Goal: Transaction & Acquisition: Download file/media

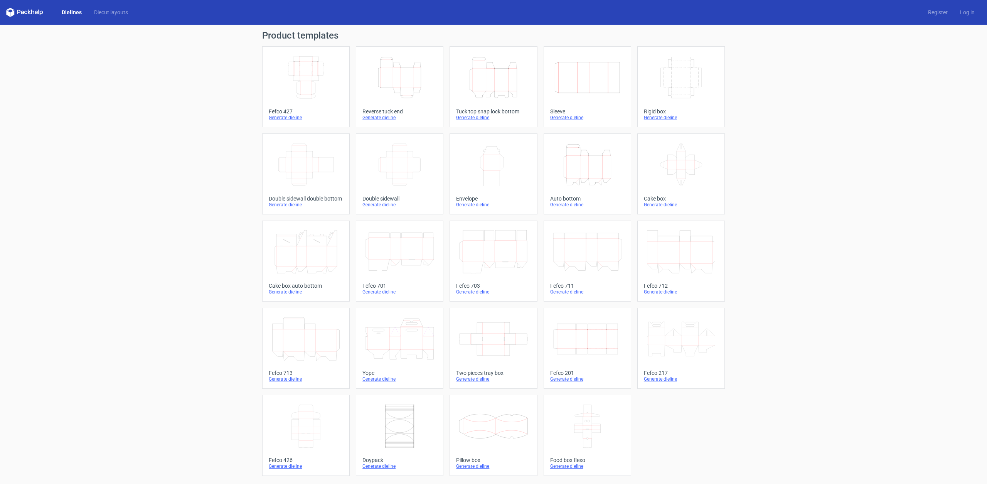
click at [480, 82] on icon "Height Depth Width" at bounding box center [493, 77] width 68 height 43
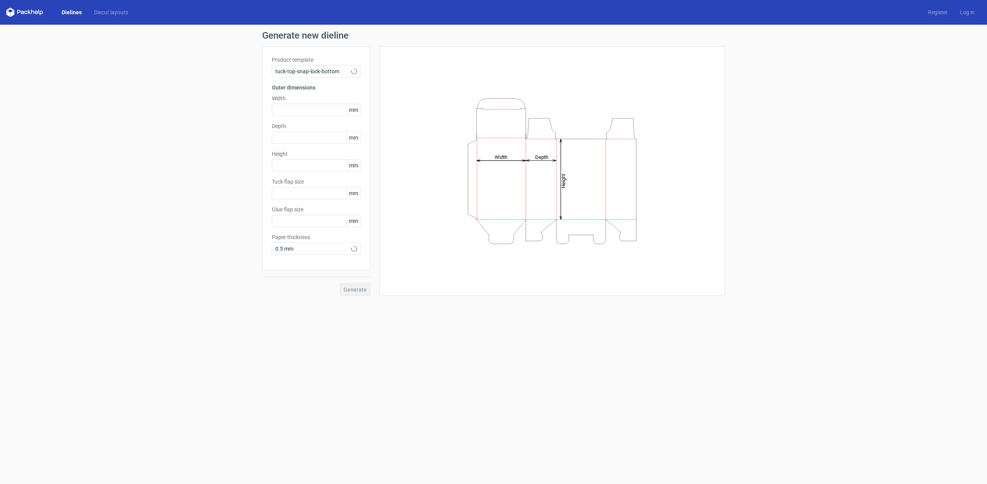
type input "15"
type input "10"
click at [306, 108] on input "text" at bounding box center [316, 110] width 89 height 12
type input "40"
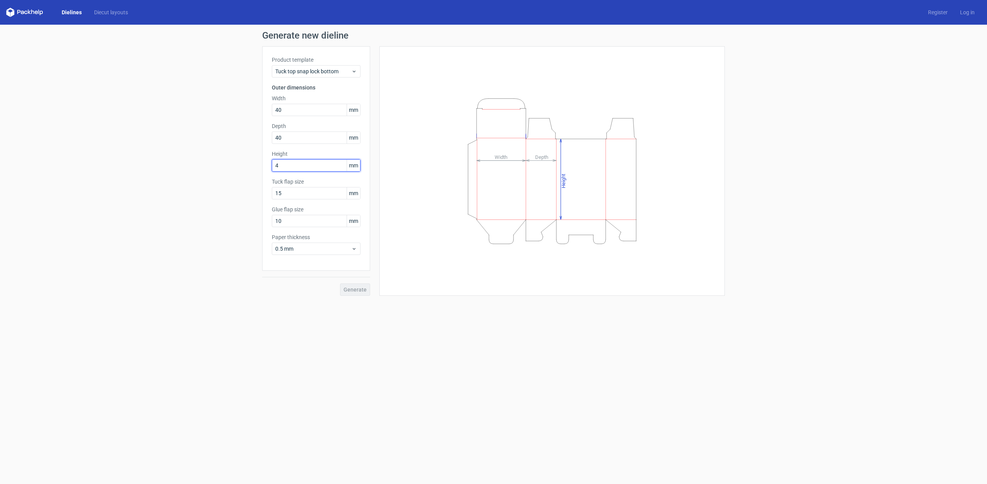
type input "40"
type input "150"
click at [301, 255] on div "Product template Tuck top snap lock bottom Outer dimensions Width 40 mm Depth 4…" at bounding box center [316, 158] width 108 height 224
click at [303, 253] on div "0.5 mm" at bounding box center [316, 249] width 89 height 12
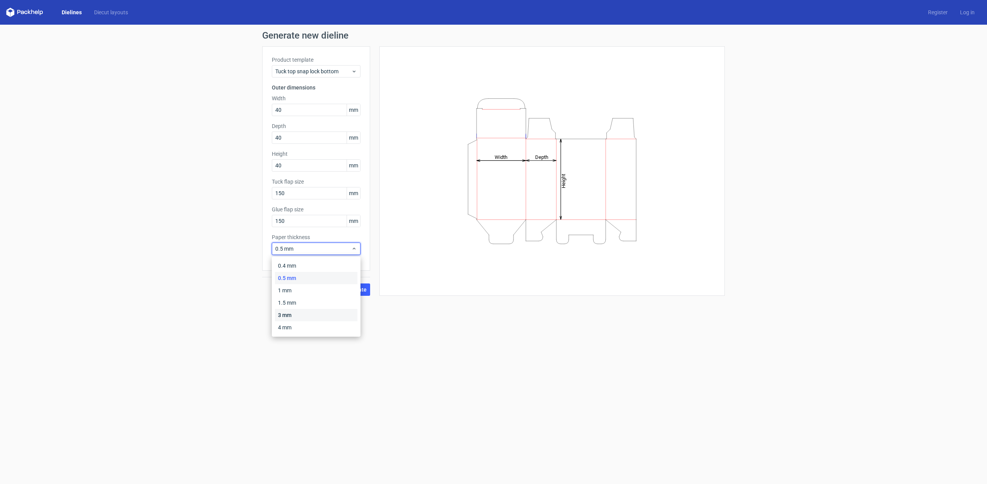
click at [308, 310] on div "3 mm" at bounding box center [316, 315] width 83 height 12
click at [357, 291] on span "Generate" at bounding box center [355, 289] width 23 height 5
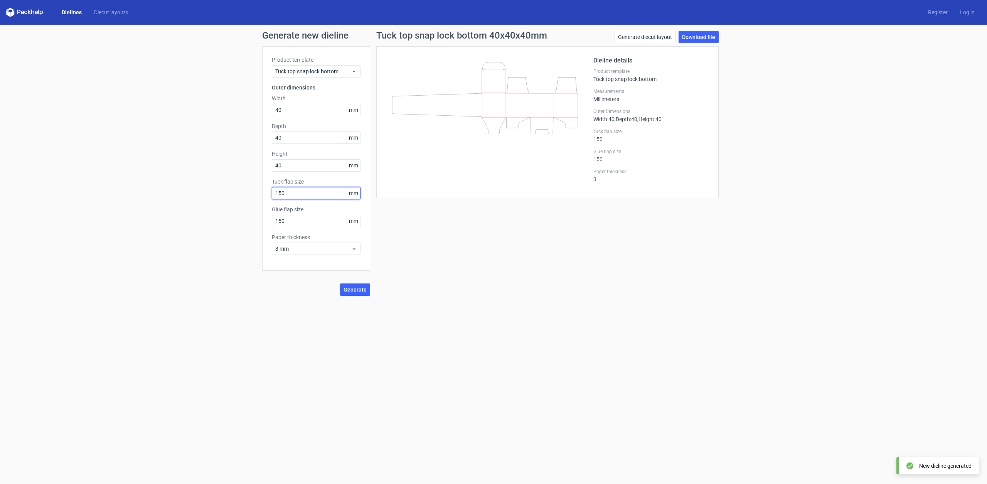
drag, startPoint x: 297, startPoint y: 197, endPoint x: 246, endPoint y: 191, distance: 51.6
click at [247, 191] on div "Generate new dieline Product template Tuck top snap lock bottom Outer dimension…" at bounding box center [493, 163] width 987 height 277
type input "15"
click at [363, 294] on button "Generate" at bounding box center [355, 289] width 30 height 12
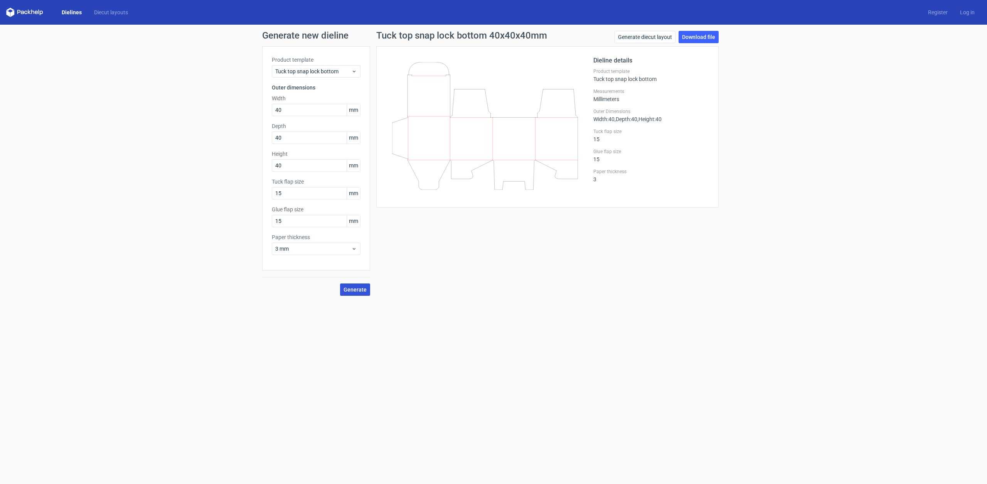
click at [363, 289] on span "Generate" at bounding box center [355, 289] width 23 height 5
click at [707, 38] on link "Download file" at bounding box center [699, 37] width 40 height 12
drag, startPoint x: 322, startPoint y: 194, endPoint x: 223, endPoint y: 188, distance: 98.5
click at [223, 188] on div "Generate new dieline Product template Tuck top snap lock bottom Outer dimension…" at bounding box center [493, 163] width 987 height 277
click at [247, 191] on div "Generate new dieline Product template Tuck top snap lock bottom Outer dimension…" at bounding box center [493, 163] width 987 height 277
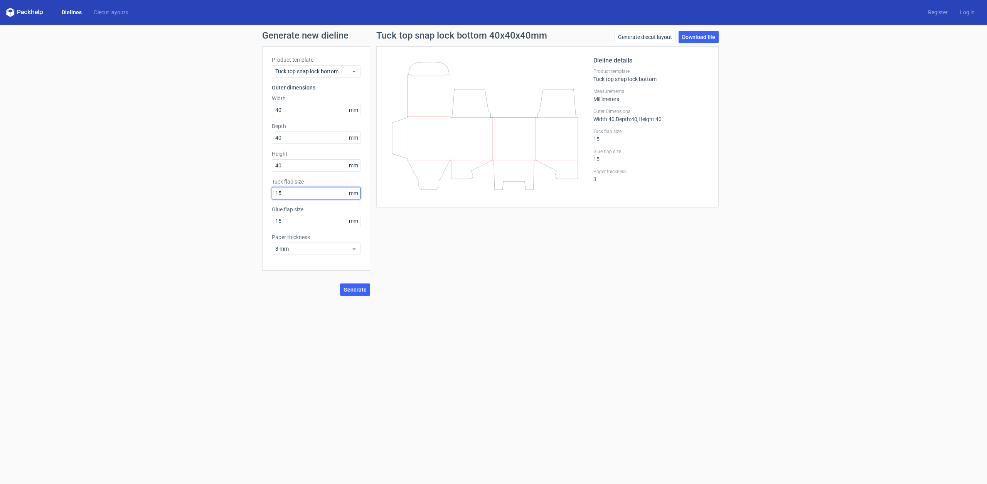
click at [285, 191] on input "15" at bounding box center [316, 193] width 89 height 12
drag, startPoint x: 287, startPoint y: 192, endPoint x: 238, endPoint y: 193, distance: 49.0
click at [239, 193] on div "Generate new dieline Product template Tuck top snap lock bottom Outer dimension…" at bounding box center [493, 163] width 987 height 277
type input "30"
click at [363, 295] on button "Generate" at bounding box center [355, 289] width 30 height 12
